Goal: Information Seeking & Learning: Learn about a topic

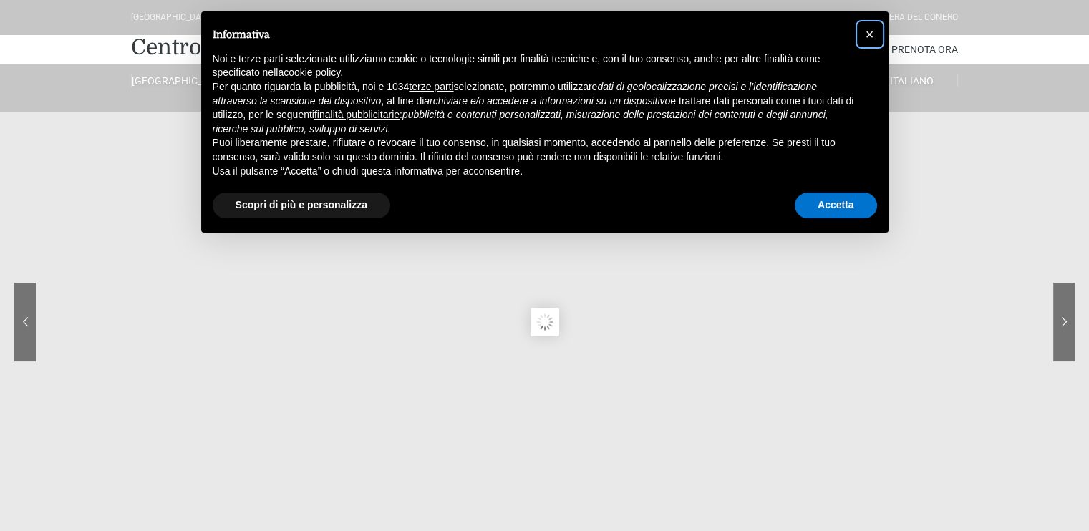
click at [871, 34] on span "×" at bounding box center [870, 34] width 9 height 16
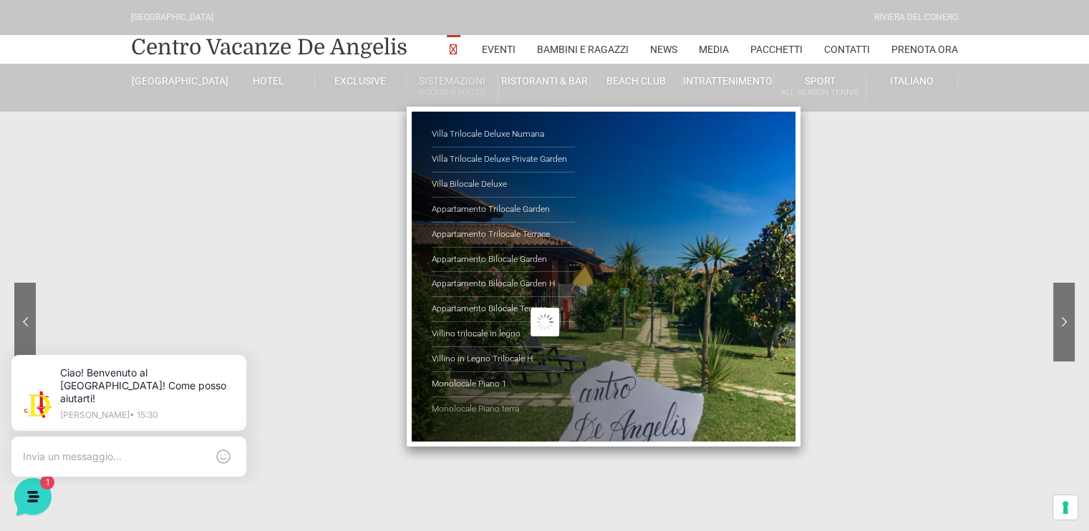
click at [470, 404] on link "Monolocale Piano terra" at bounding box center [503, 409] width 143 height 24
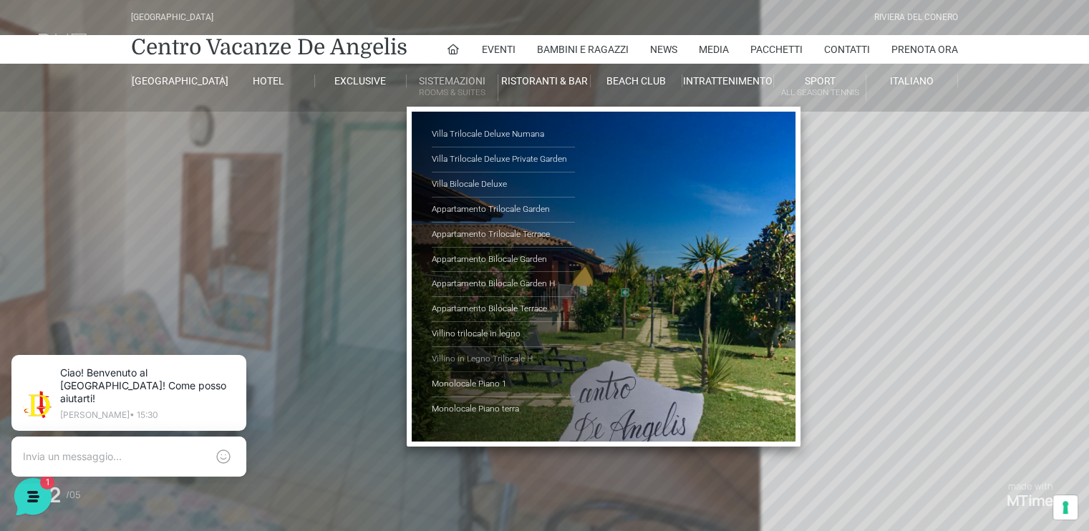
click at [494, 358] on link "Villino in Legno Trilocale H" at bounding box center [503, 359] width 143 height 25
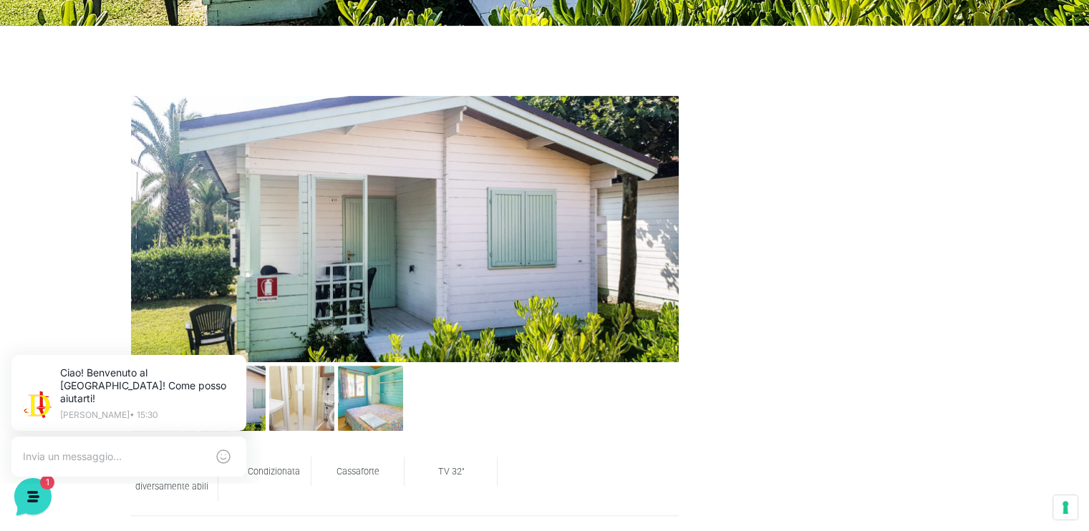
scroll to position [573, 0]
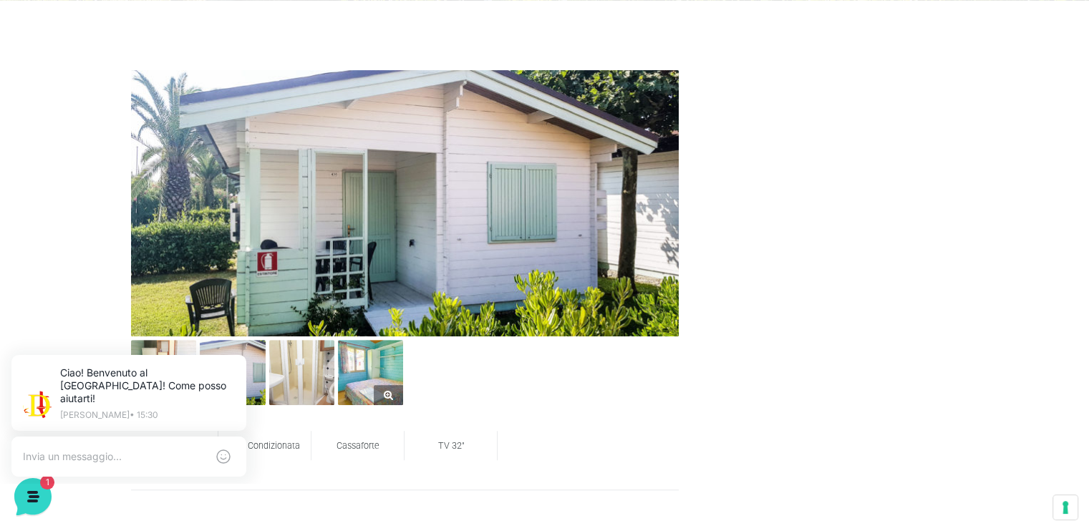
click at [375, 373] on img at bounding box center [370, 372] width 65 height 65
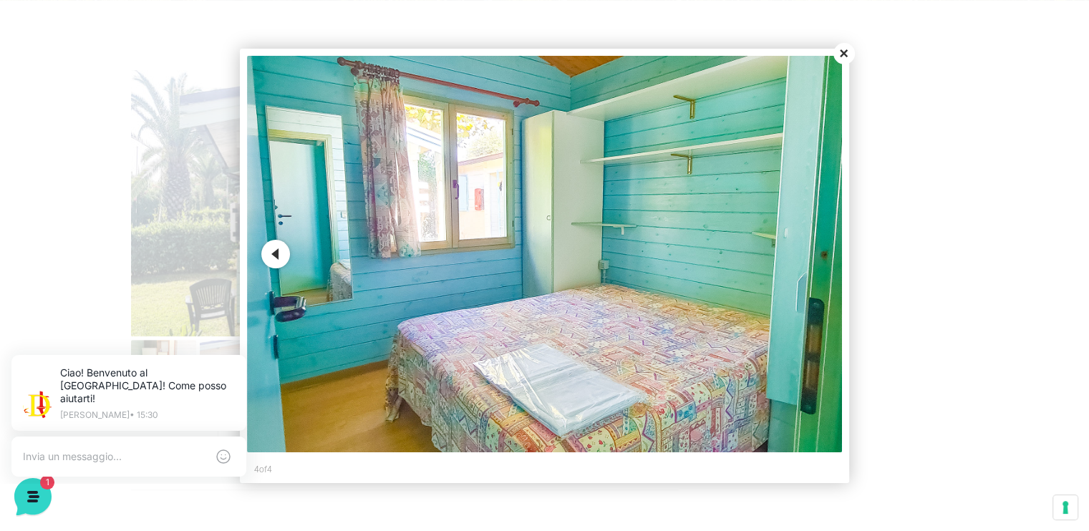
click at [271, 248] on button "Previous" at bounding box center [275, 254] width 29 height 29
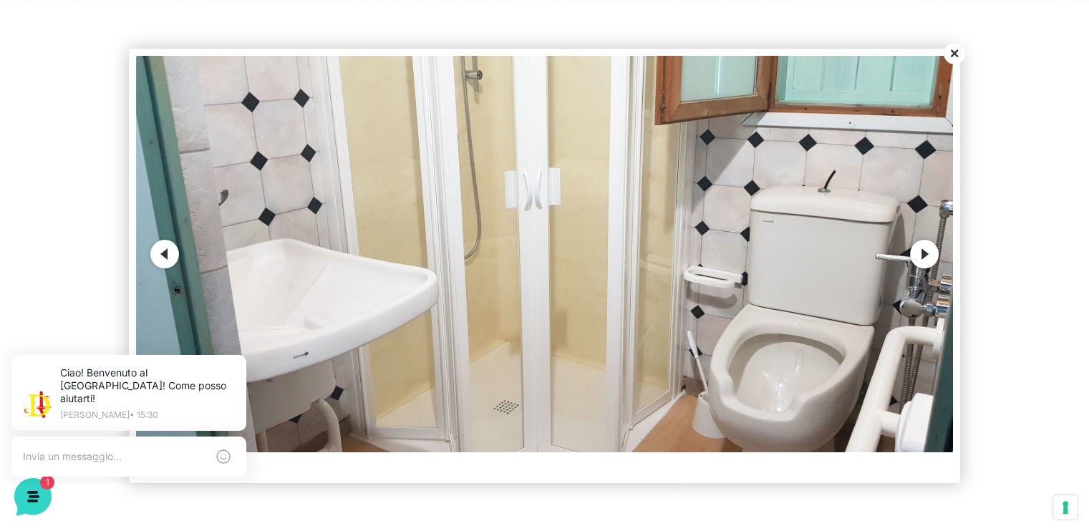
click at [165, 256] on button "Previous" at bounding box center [164, 254] width 29 height 29
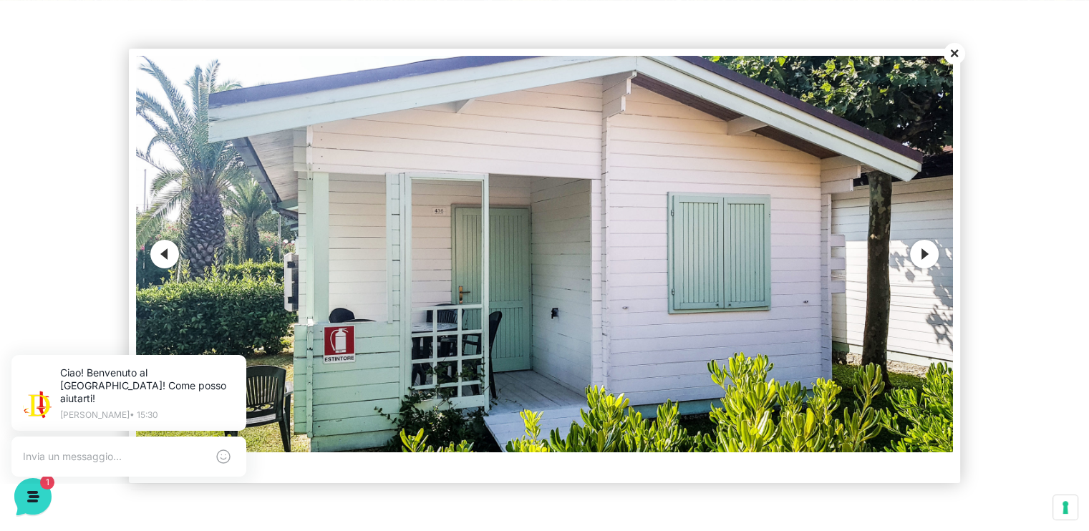
click at [165, 256] on button "Previous" at bounding box center [164, 254] width 29 height 29
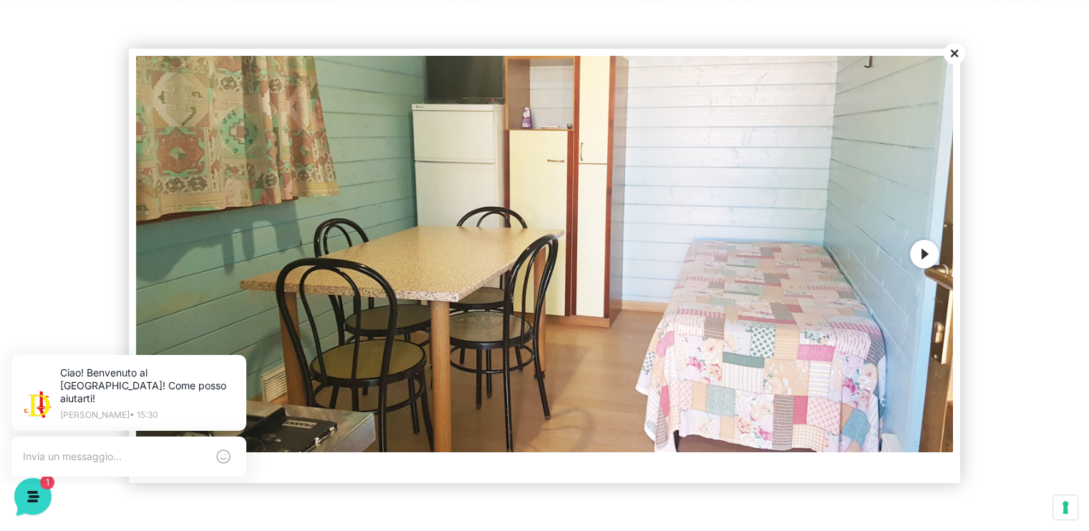
click at [926, 255] on button "Next" at bounding box center [924, 254] width 29 height 29
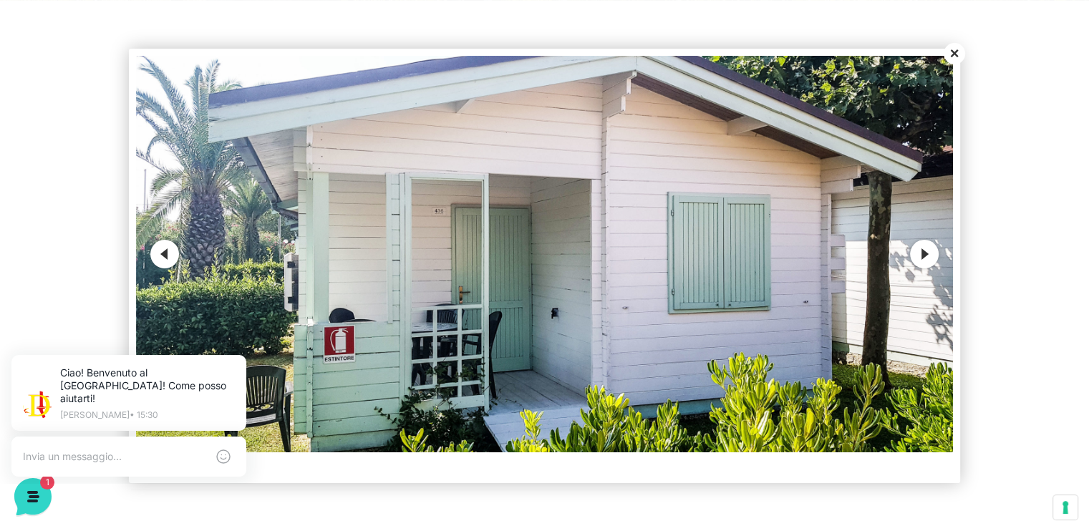
click at [926, 255] on button "Next" at bounding box center [924, 254] width 29 height 29
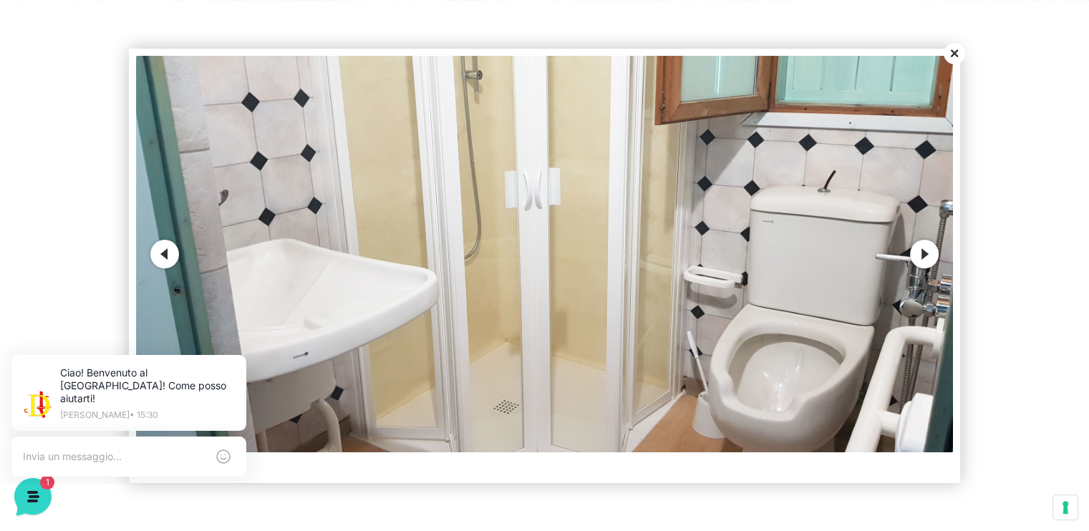
click at [926, 255] on button "Next" at bounding box center [924, 254] width 29 height 29
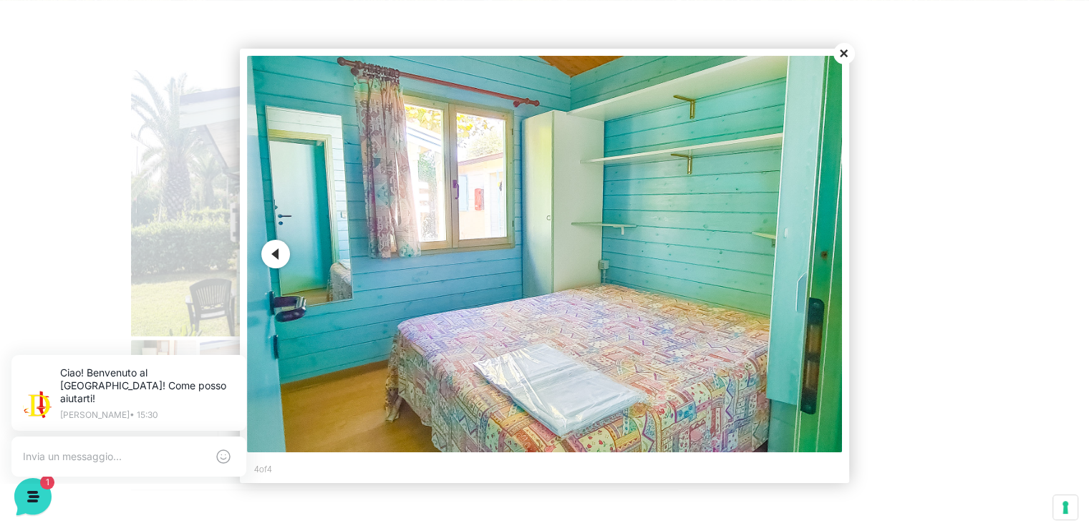
click at [816, 258] on img at bounding box center [544, 254] width 595 height 397
click at [271, 251] on button "Previous" at bounding box center [275, 254] width 29 height 29
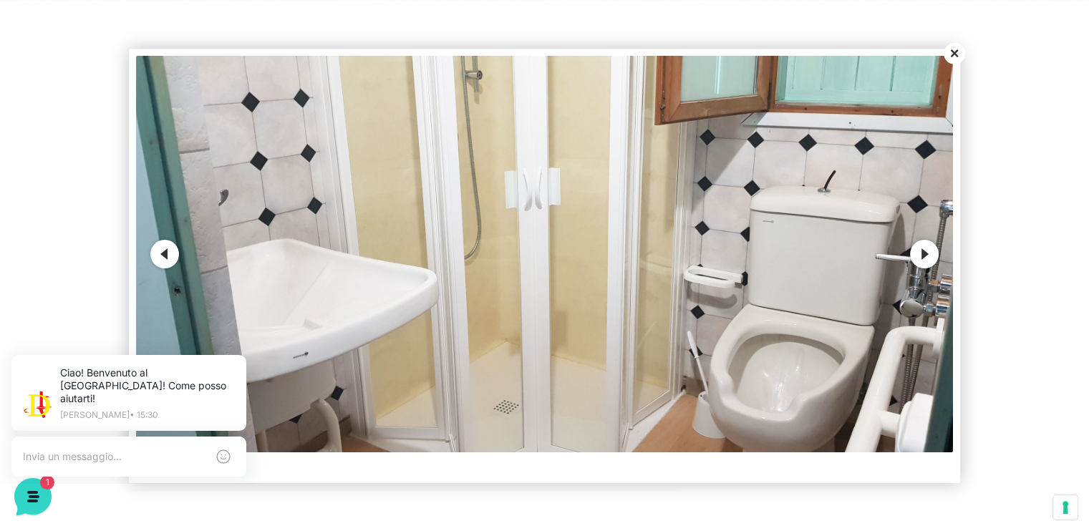
click at [175, 258] on button "Previous" at bounding box center [164, 254] width 29 height 29
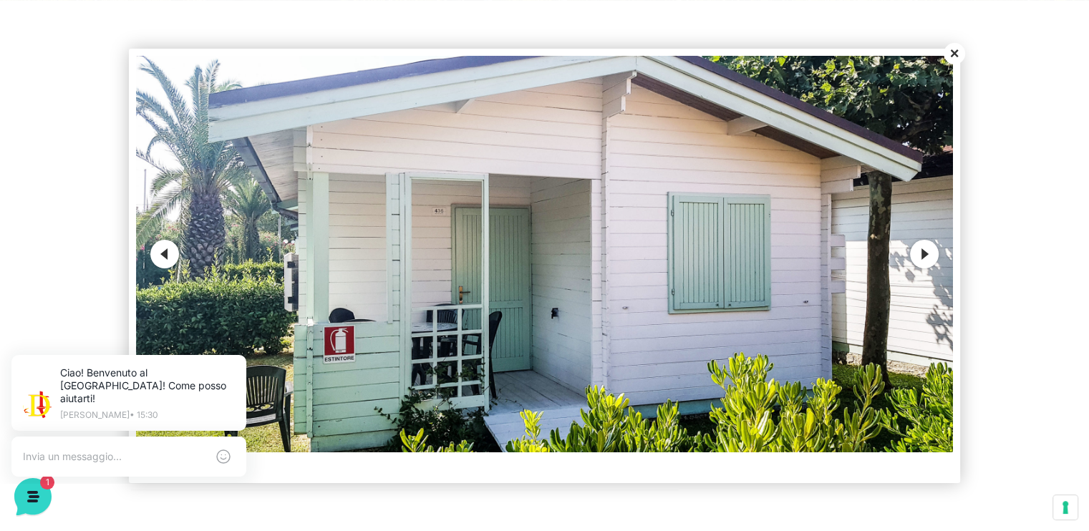
click at [175, 258] on button "Previous" at bounding box center [164, 254] width 29 height 29
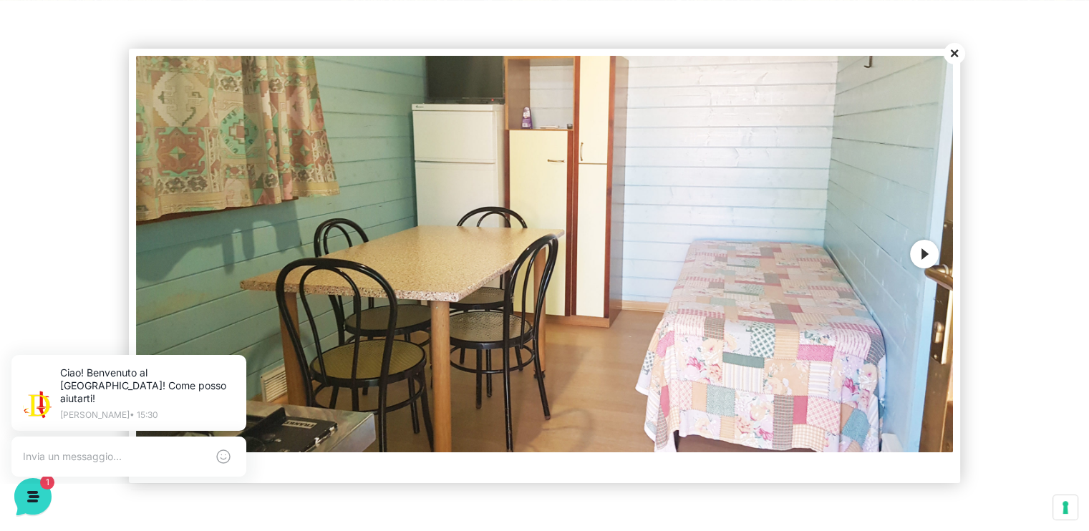
click at [954, 54] on button "Close" at bounding box center [954, 53] width 21 height 21
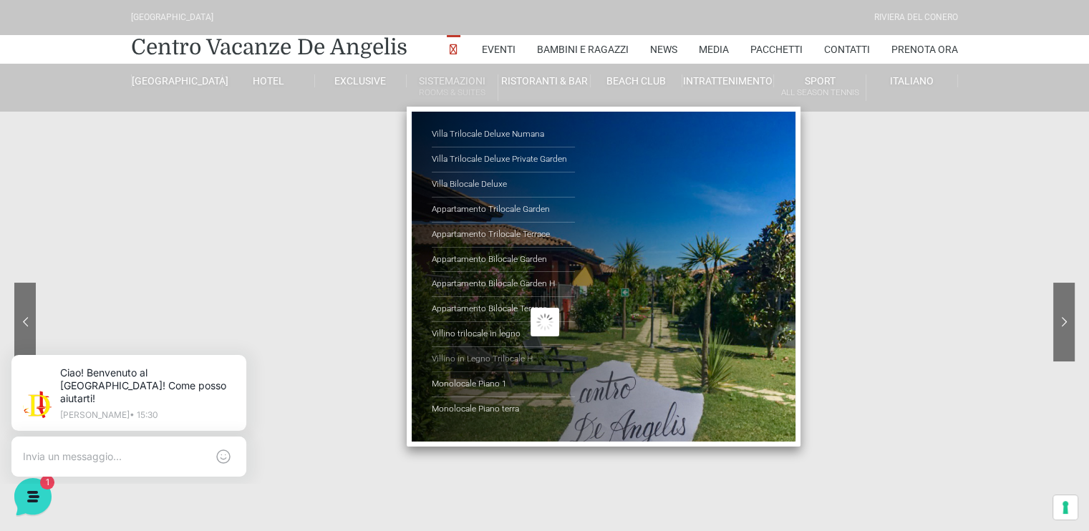
click at [493, 359] on link "Villino in Legno Trilocale H" at bounding box center [503, 359] width 143 height 25
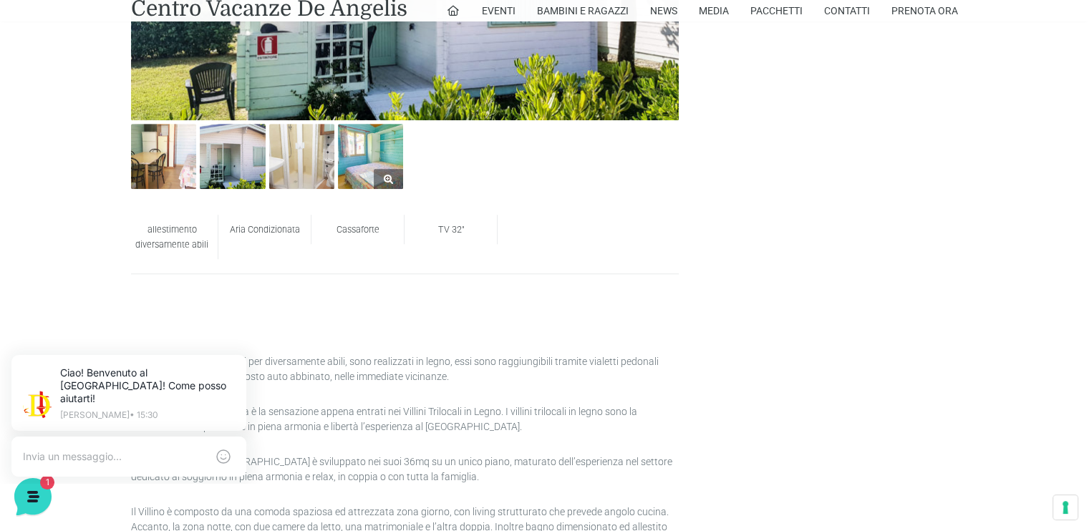
scroll to position [716, 0]
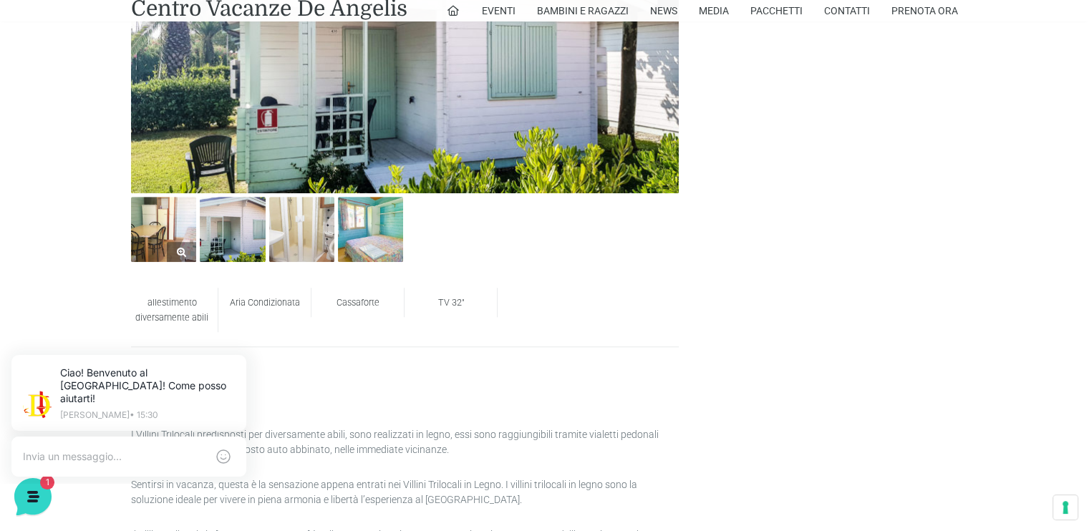
click at [152, 226] on img at bounding box center [163, 229] width 65 height 65
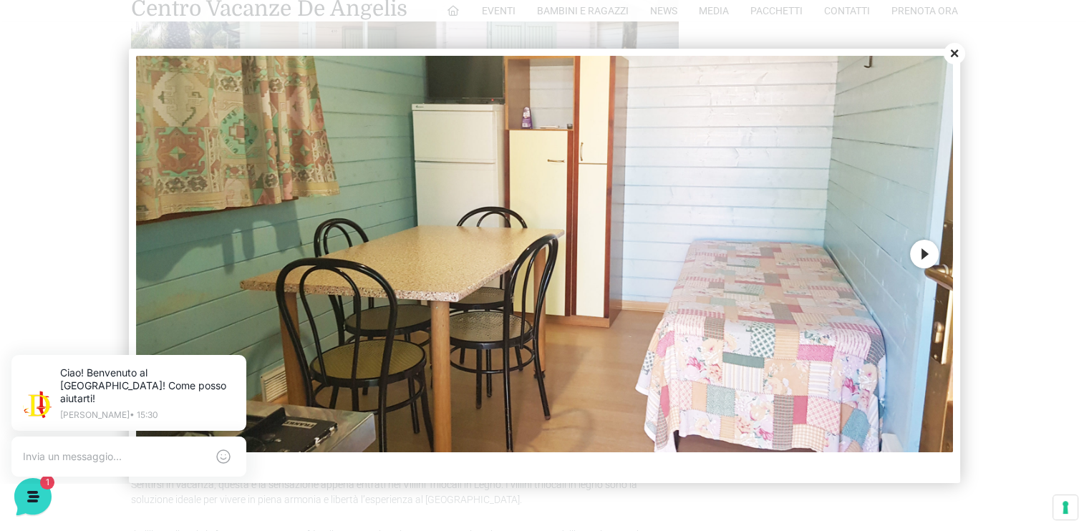
click at [921, 254] on button "Next" at bounding box center [924, 254] width 29 height 29
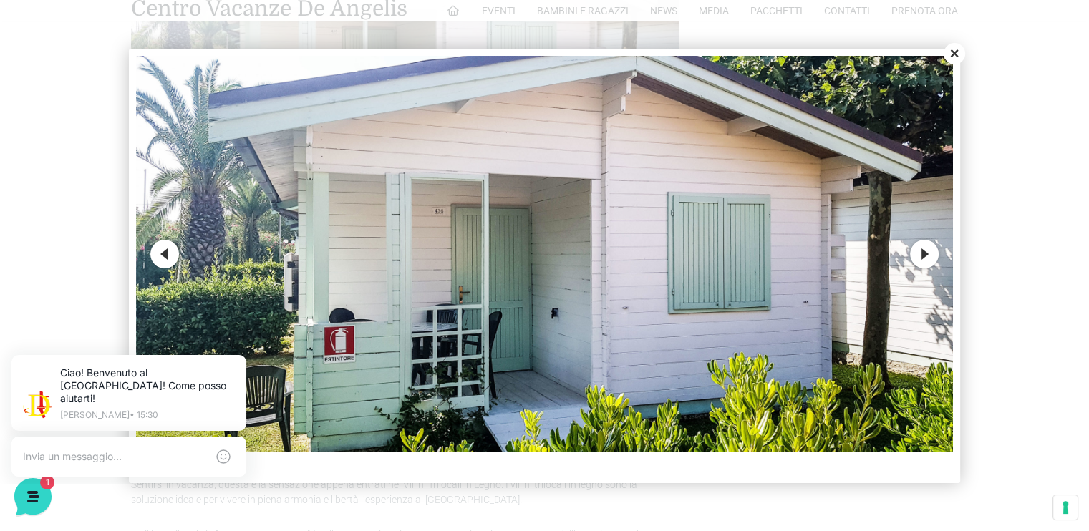
click at [920, 254] on button "Next" at bounding box center [924, 254] width 29 height 29
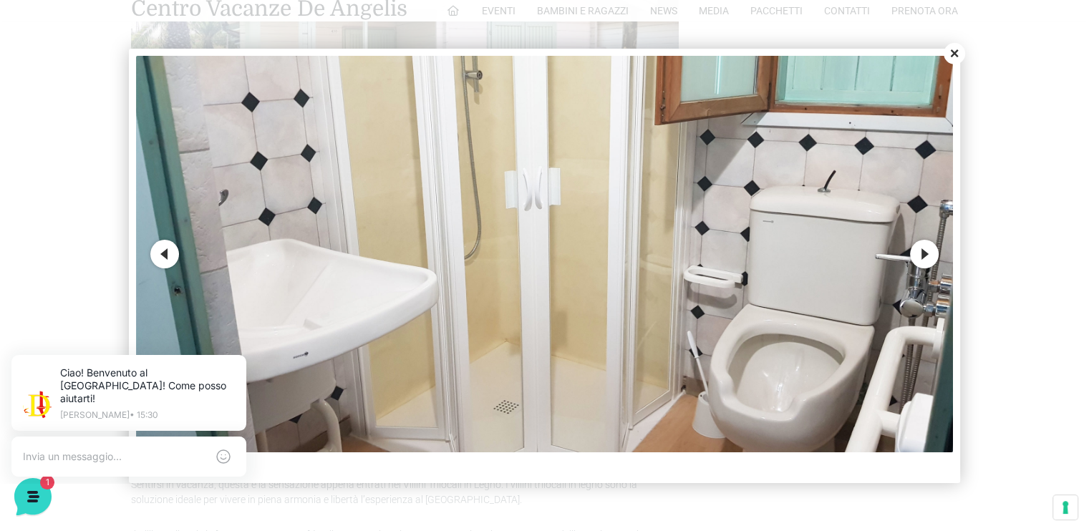
click at [920, 254] on button "Next" at bounding box center [924, 254] width 29 height 29
